Goal: Information Seeking & Learning: Check status

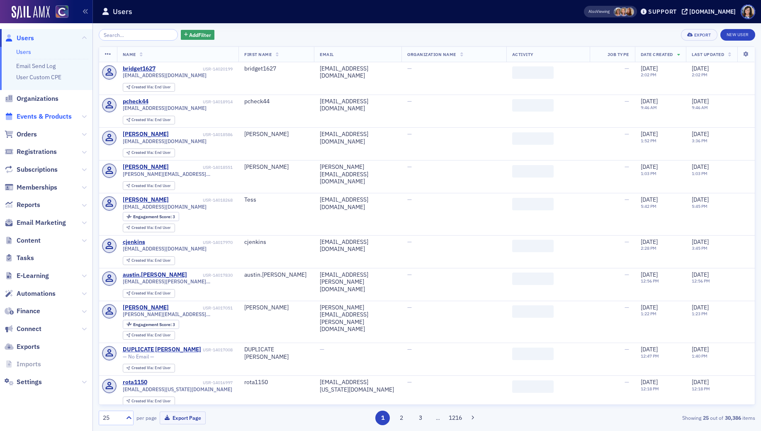
click at [56, 116] on span "Events & Products" at bounding box center [44, 116] width 55 height 9
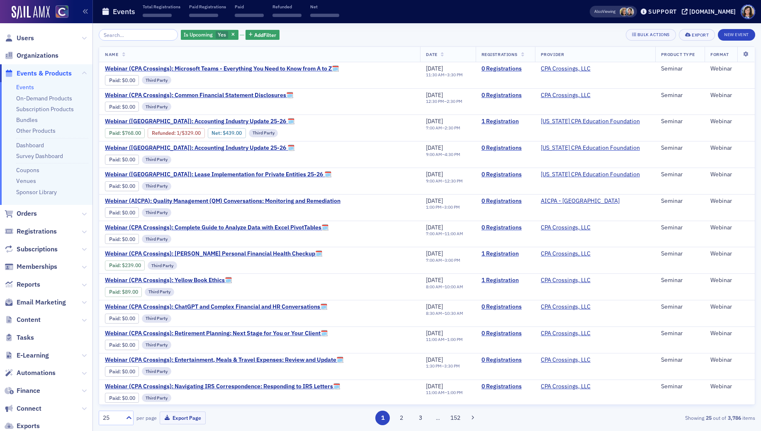
click at [127, 36] on input "search" at bounding box center [138, 35] width 79 height 12
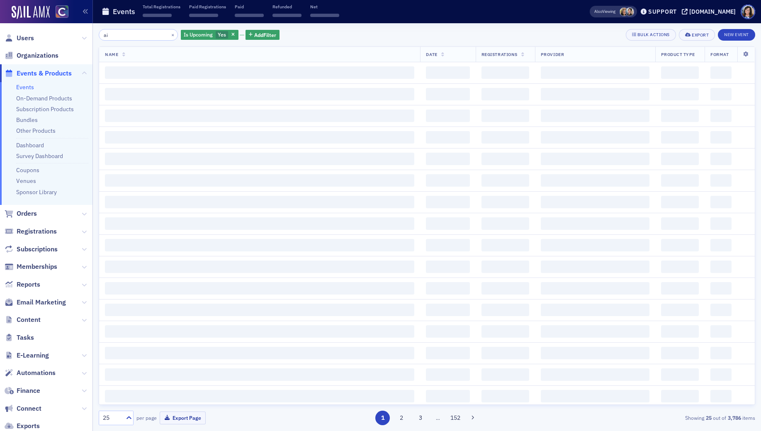
type input "ai"
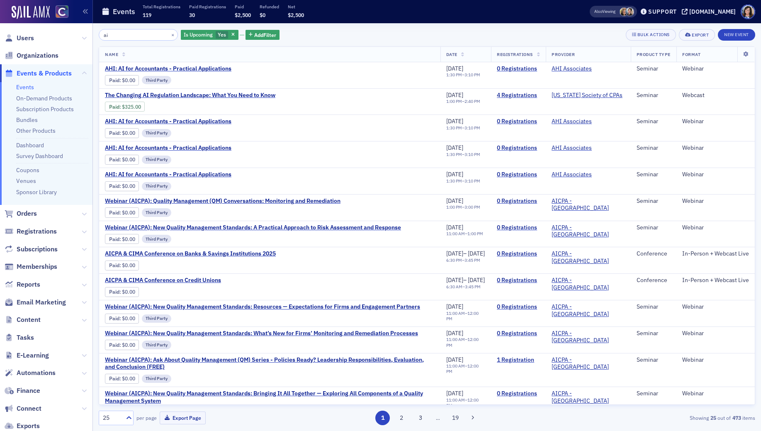
drag, startPoint x: 124, startPoint y: 35, endPoint x: 100, endPoint y: 36, distance: 24.1
click at [100, 36] on input "ai" at bounding box center [138, 35] width 79 height 12
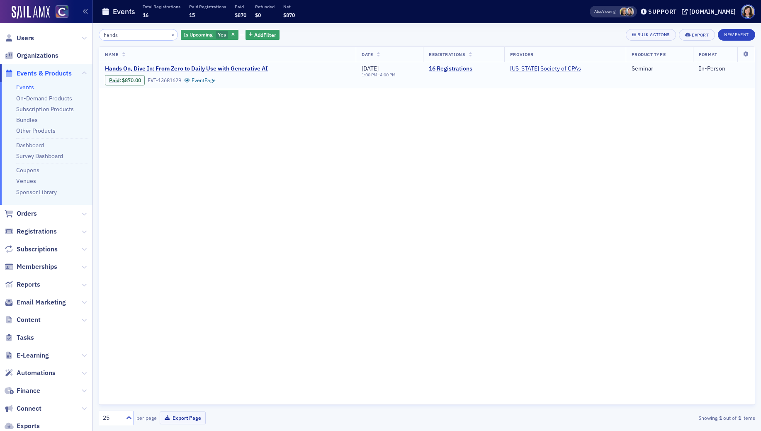
type input "hands"
click at [448, 68] on link "16 Registrations" at bounding box center [464, 68] width 70 height 7
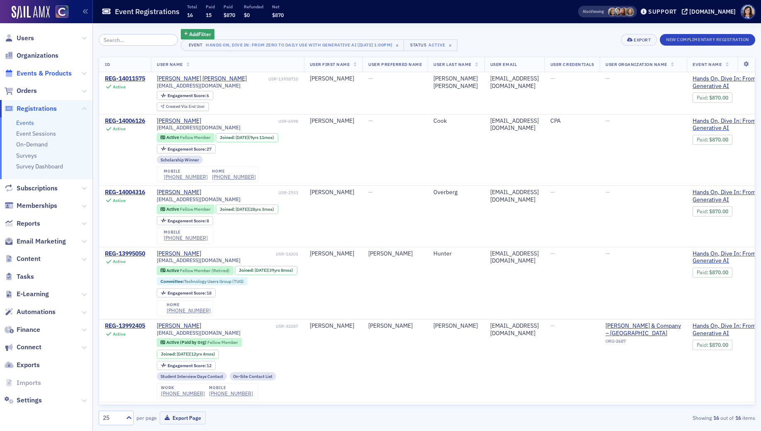
click at [39, 75] on span "Events & Products" at bounding box center [44, 73] width 55 height 9
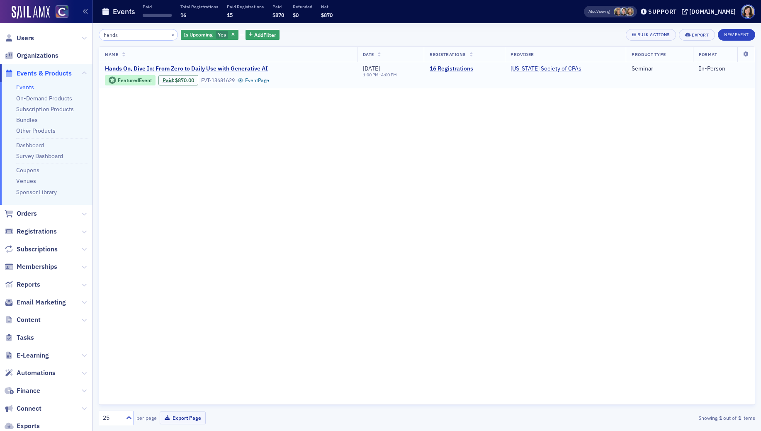
click at [239, 66] on span "Hands On, Dive In: From Zero to Daily Use with Generative AI" at bounding box center [186, 68] width 163 height 7
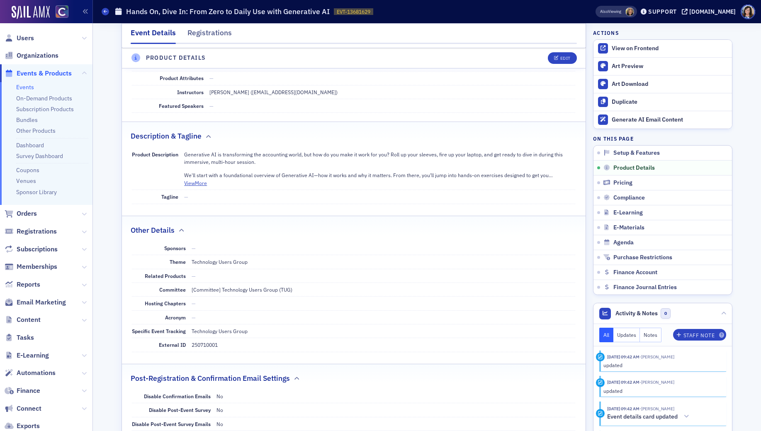
scroll to position [275, 0]
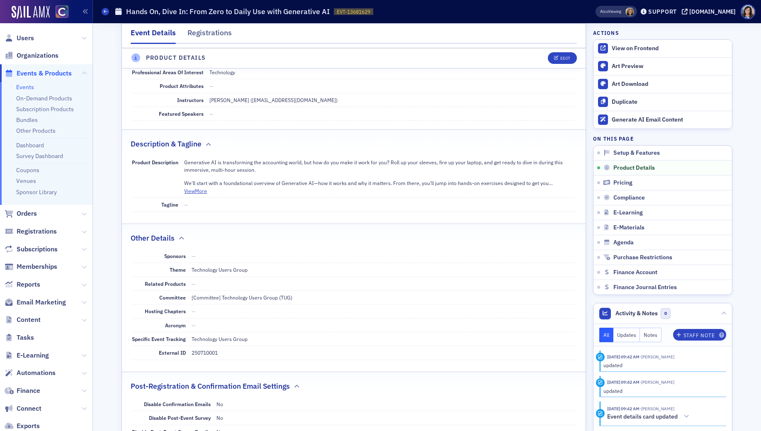
click at [35, 73] on span "Events & Products" at bounding box center [44, 73] width 55 height 9
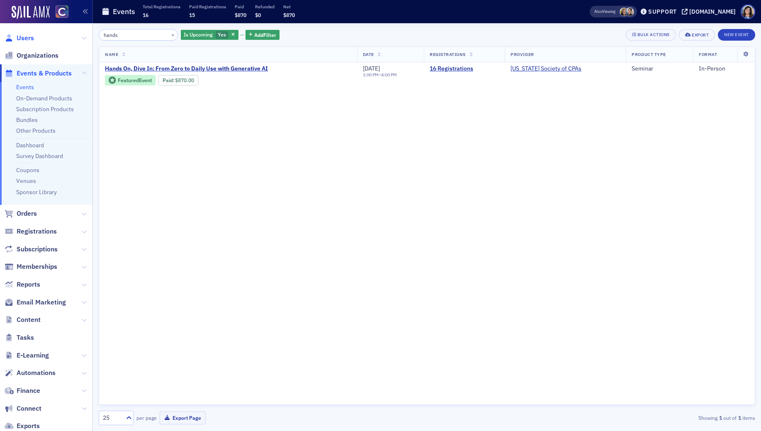
click at [30, 37] on span "Users" at bounding box center [25, 38] width 17 height 9
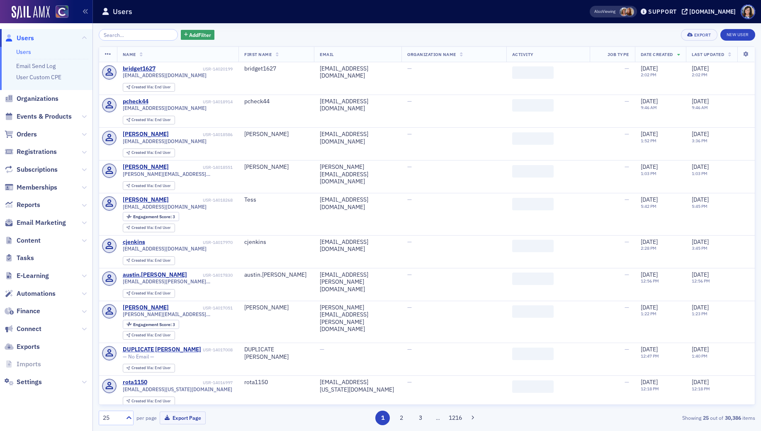
click at [133, 37] on input "search" at bounding box center [138, 35] width 79 height 12
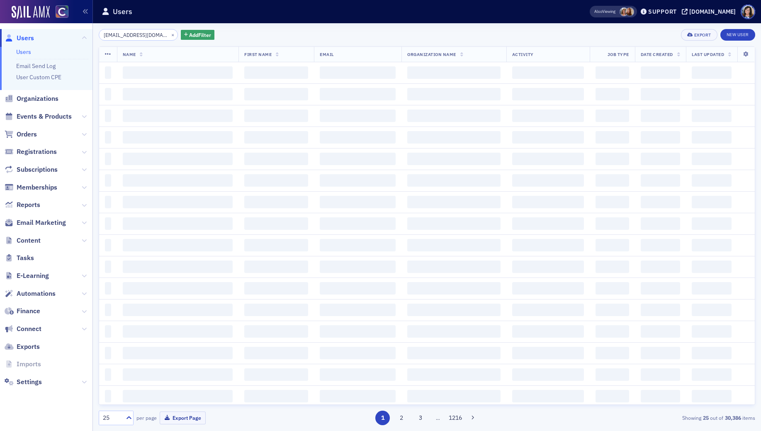
type input "himangorm@gmail.com"
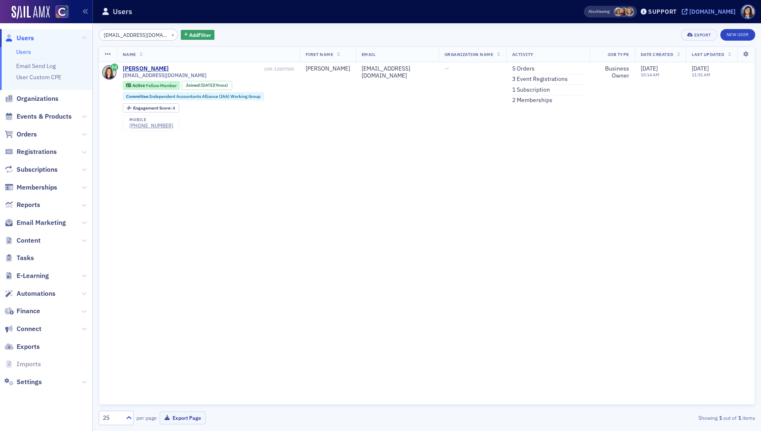
click at [688, 12] on icon at bounding box center [685, 12] width 6 height 6
